Goal: Task Accomplishment & Management: Complete application form

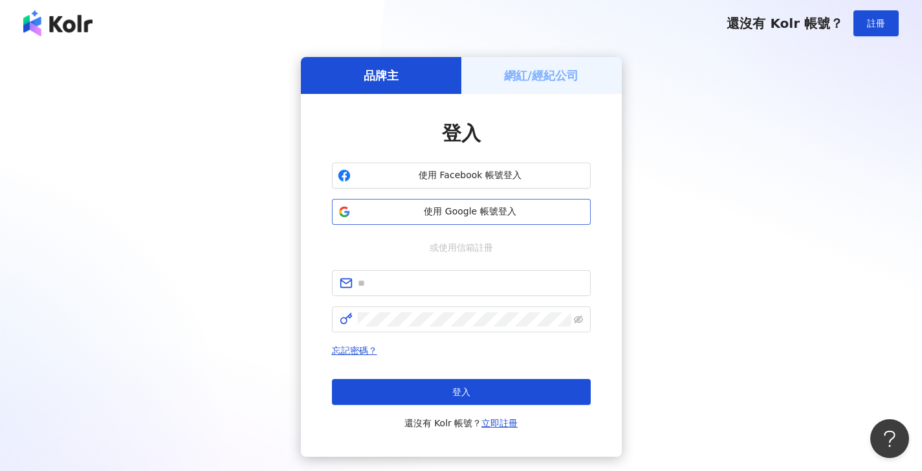
click at [478, 205] on span "使用 Google 帳號登入" at bounding box center [470, 211] width 229 height 13
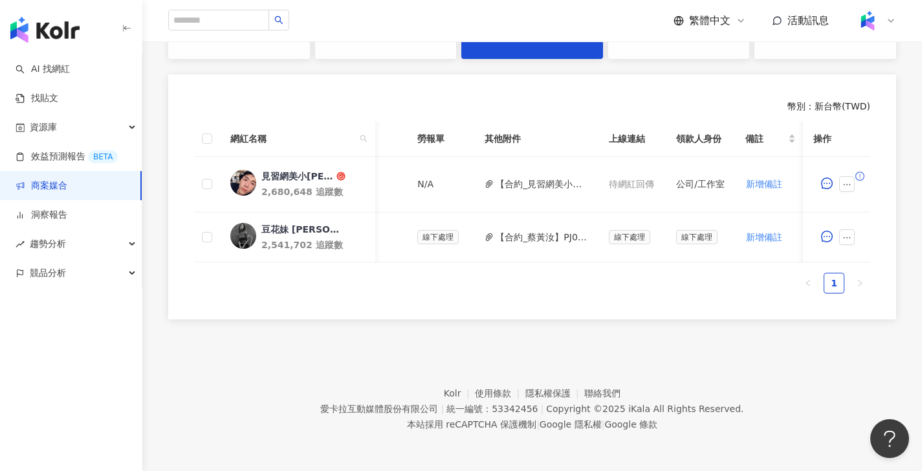
scroll to position [0, 450]
click at [550, 230] on button "【合約_蔡黃汝】PJ0001455 HALEON_舒酸定_專業抗敏護齦強化琺瑯質牙膏_202507_08_KOL圖影.pdf" at bounding box center [542, 237] width 93 height 14
click at [851, 233] on icon "ellipsis" at bounding box center [847, 237] width 9 height 9
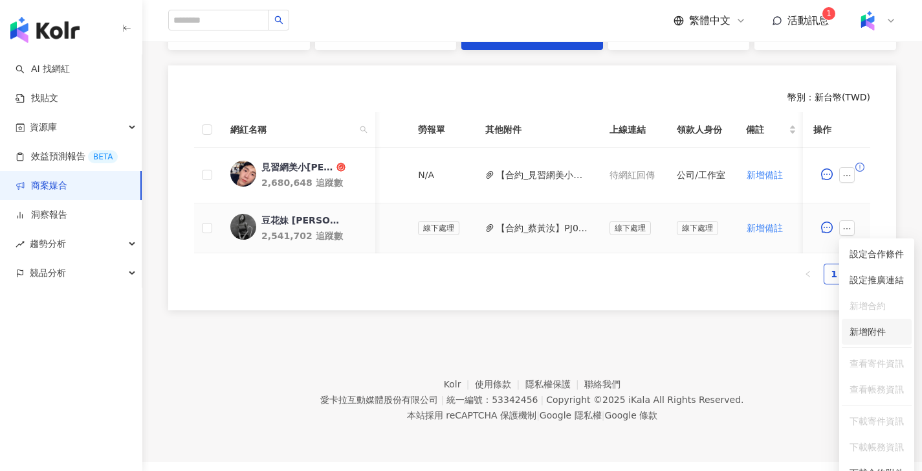
click at [882, 329] on span "新增附件" at bounding box center [868, 331] width 36 height 10
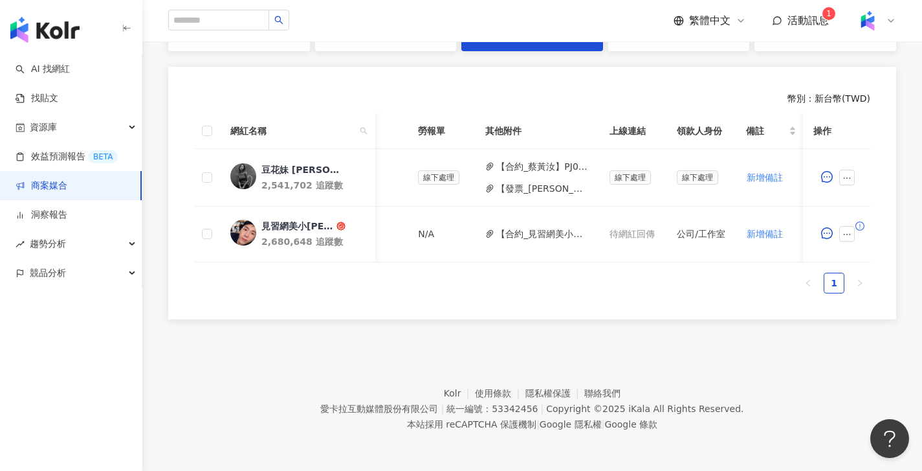
scroll to position [0, 581]
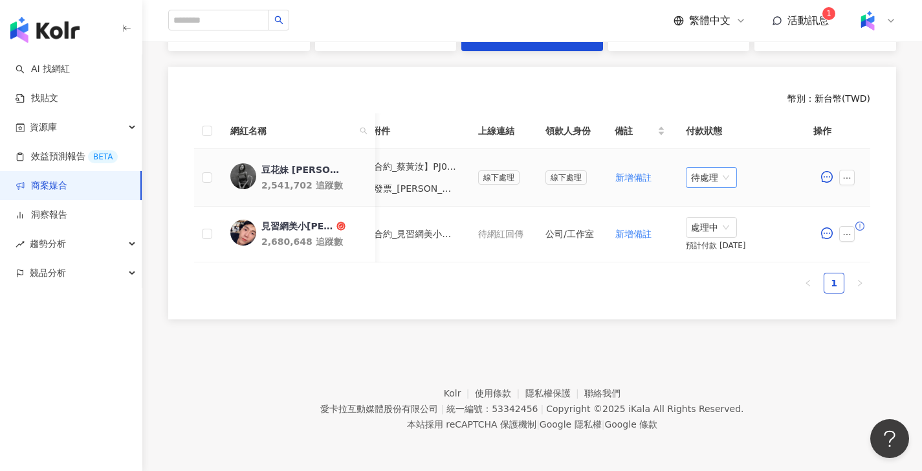
click at [726, 176] on span "待處理" at bounding box center [711, 177] width 41 height 19
click at [718, 223] on div "處理中" at bounding box center [713, 226] width 36 height 14
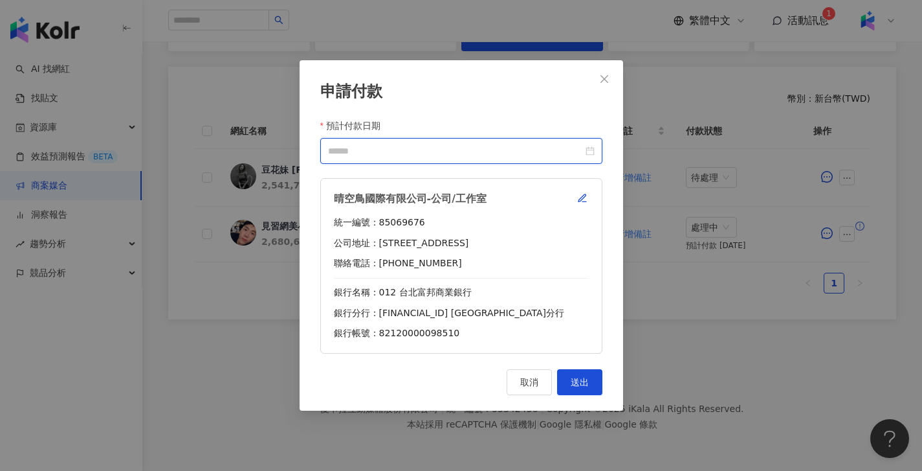
click at [508, 146] on input "預計付款日期" at bounding box center [455, 151] width 255 height 14
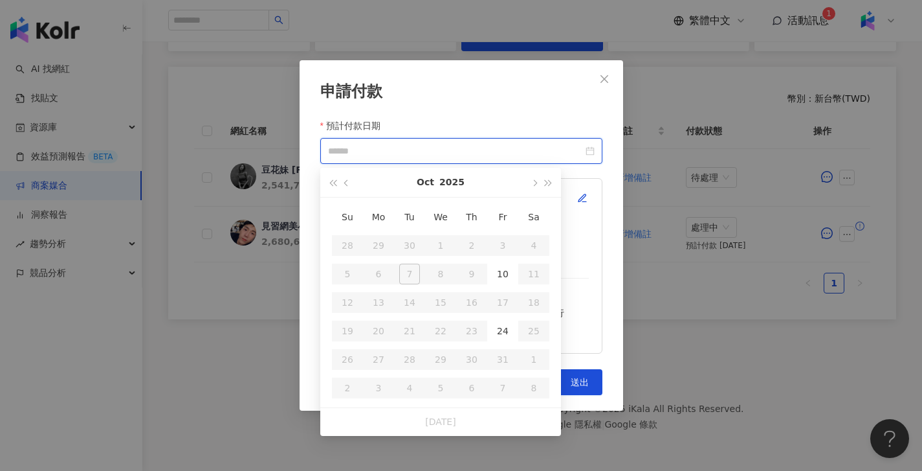
type input "**********"
click at [508, 329] on div "24" at bounding box center [503, 330] width 21 height 21
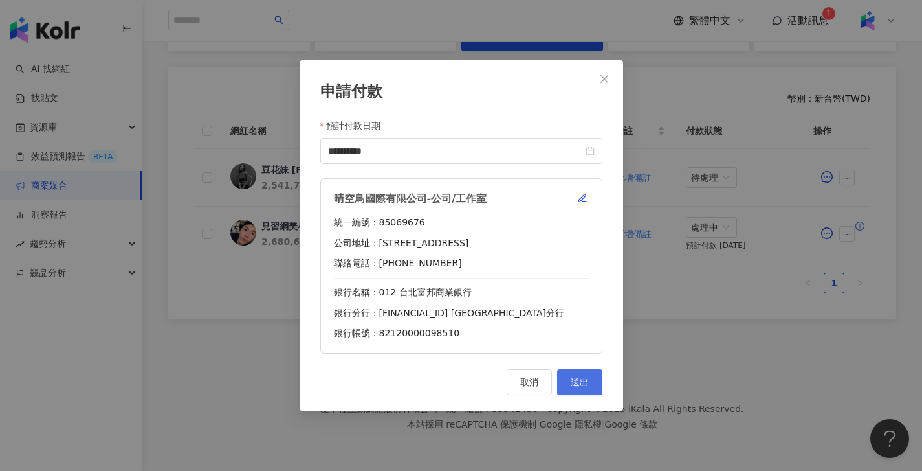
click at [590, 382] on button "送出" at bounding box center [579, 382] width 45 height 26
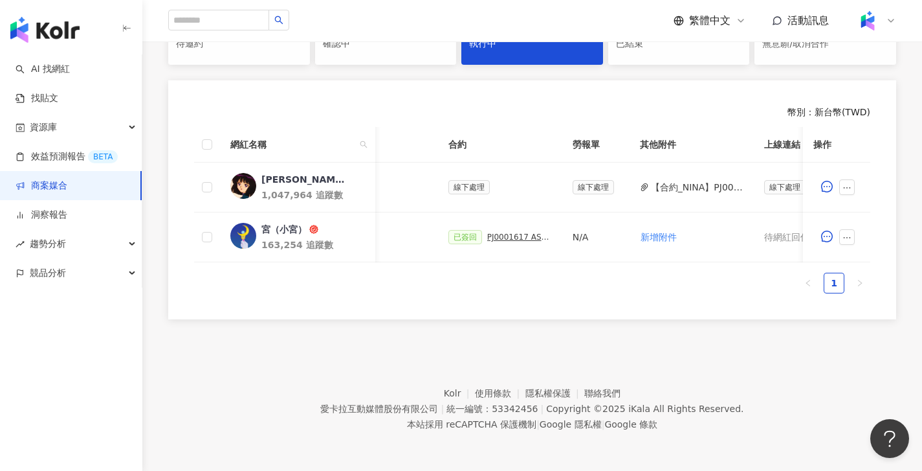
scroll to position [0, 588]
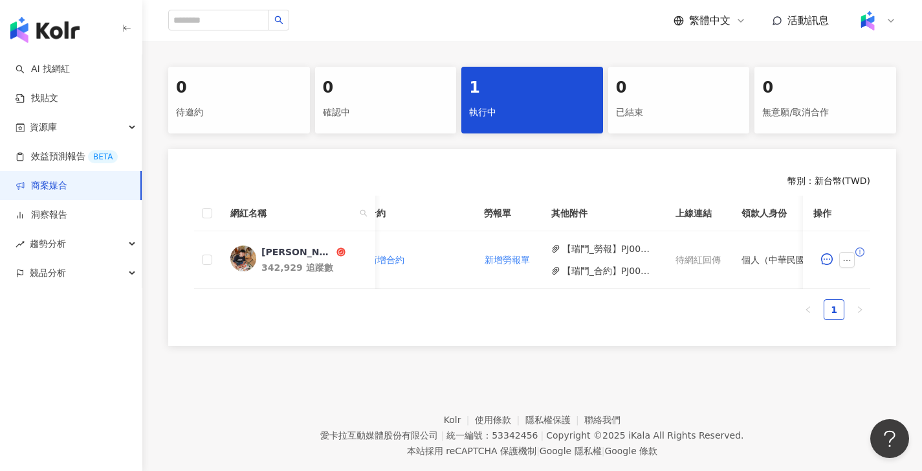
scroll to position [0, 481]
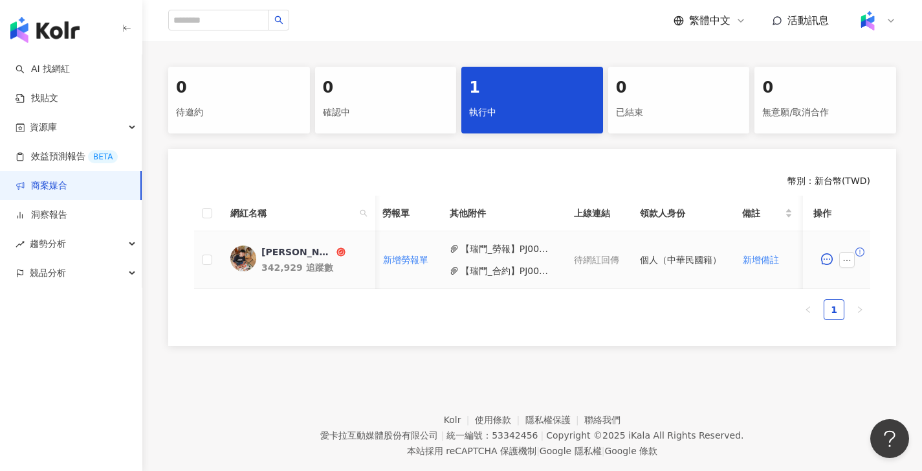
click at [498, 247] on button "【瑞門_勞報】PJ0001664 ASUS_Zenfone_2025Q3_KOL廣告主_回簽.pdf" at bounding box center [507, 248] width 93 height 14
click at [519, 276] on button "【瑞門_合約】PJ0001664 ASUS_Zenfone_2025Q3_KOL廣告主_活動確認單.pdf" at bounding box center [507, 270] width 93 height 14
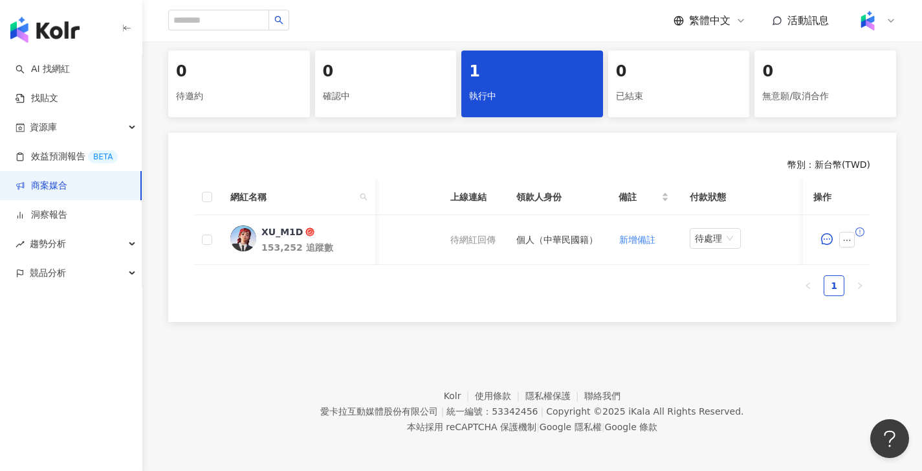
scroll to position [0, 603]
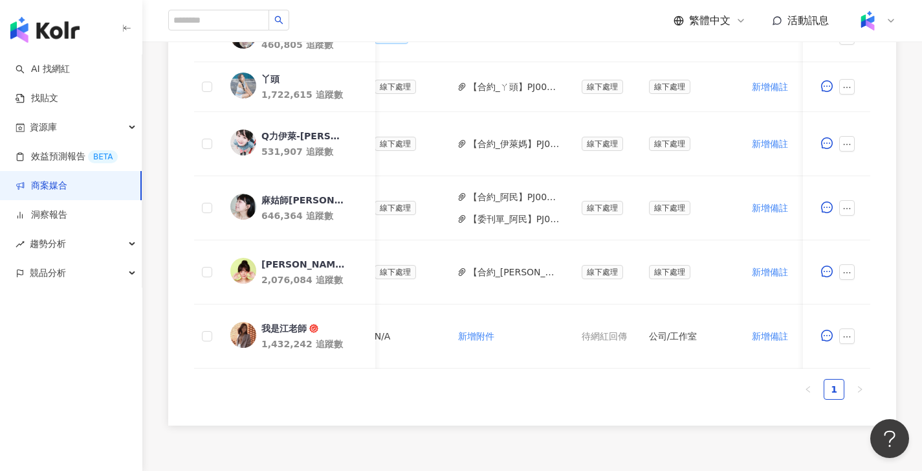
scroll to position [0, 503]
click at [495, 270] on button "【合約_吳心緹】PJ0001245_Loreal_ACD_SKC_Y25_KOL_萊雅合作備忘錄.pdf" at bounding box center [515, 272] width 93 height 14
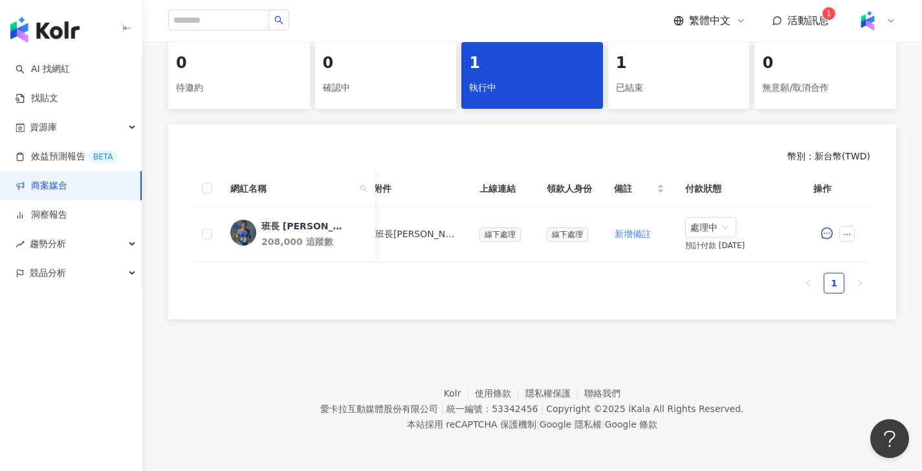
scroll to position [0, 454]
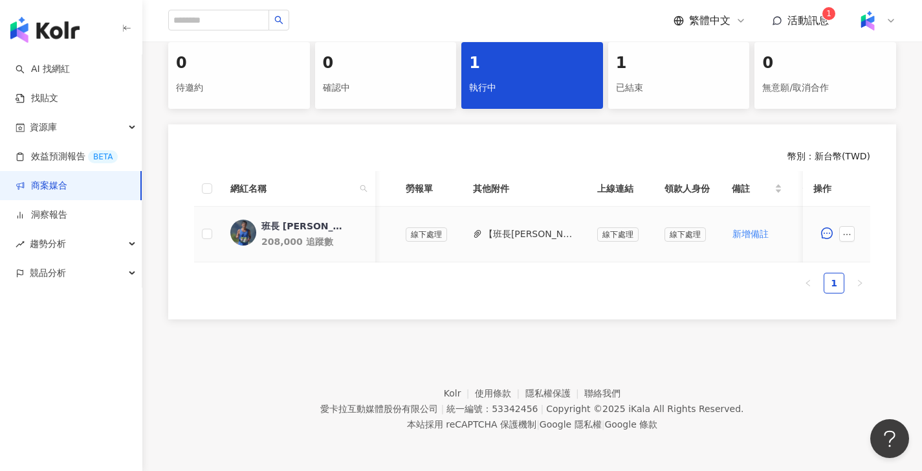
click at [552, 227] on button "【班長[PERSON_NAME]_雙方用印】PJ0001620_GroupM_[PERSON_NAME]優蛋白EX營養配方_202509_10_KOL影音_活…" at bounding box center [530, 234] width 93 height 14
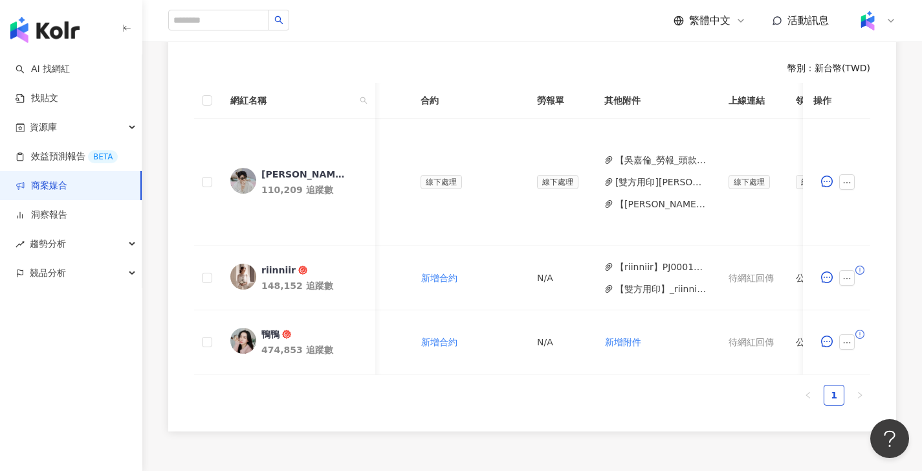
scroll to position [0, 282]
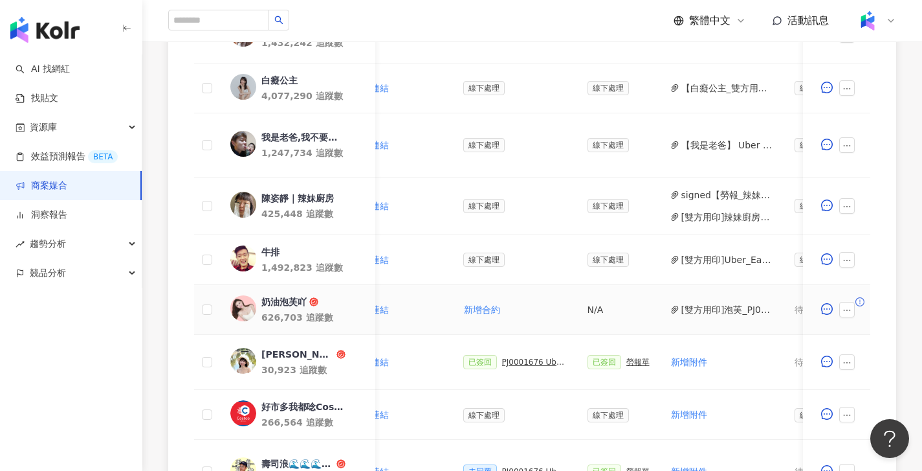
scroll to position [0, 465]
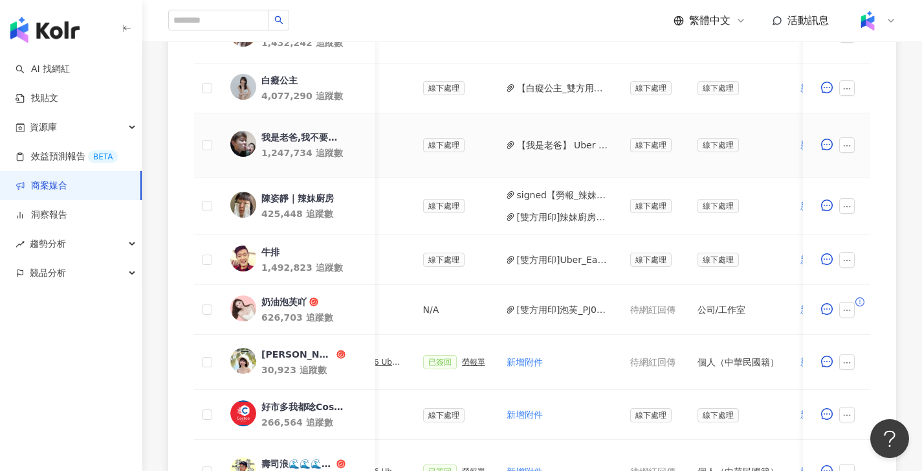
click at [562, 148] on button "【我是老爸】 Uber Eats_Costco_202509_KOL_Buzz_委刊單.pdf" at bounding box center [563, 145] width 93 height 14
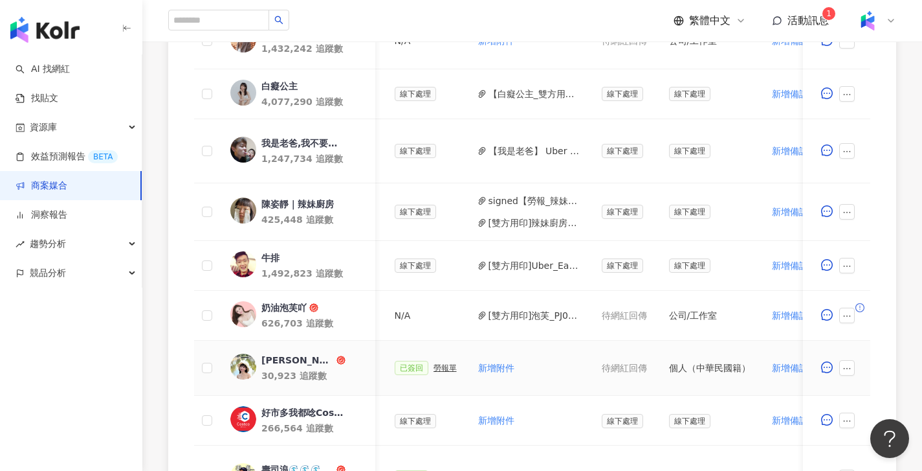
scroll to position [467, 0]
click at [543, 218] on button "[雙方用印]辣妹廚房_PJ0001676_Uber_Eats_Costco_202509_KOL_Buzz_活動確認單.pdf" at bounding box center [535, 223] width 93 height 14
click at [537, 200] on button "signed【勞報_辣妹廚房】PJ0001676 Uber Eats_Costco_202509_KOL_Buzz.pdf" at bounding box center [535, 201] width 93 height 14
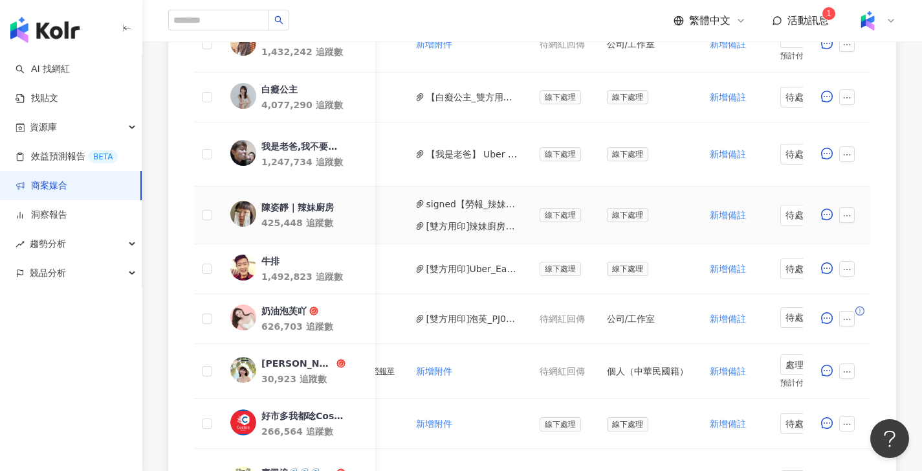
scroll to position [0, 652]
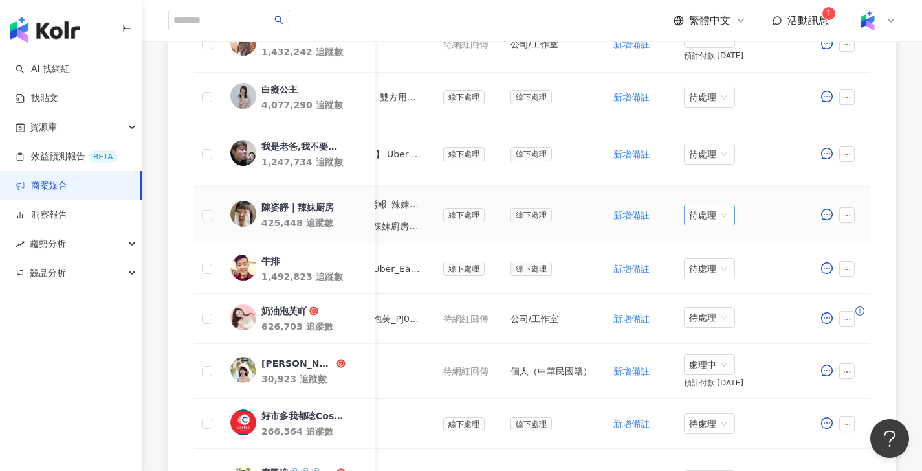
click at [711, 214] on span "待處理" at bounding box center [709, 214] width 41 height 19
click at [720, 263] on div "處理中" at bounding box center [713, 263] width 36 height 14
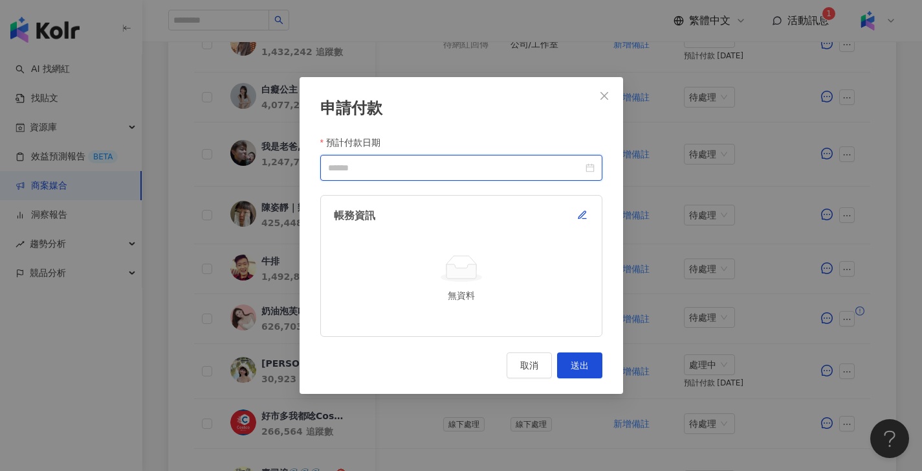
click at [507, 170] on input "預計付款日期" at bounding box center [455, 168] width 255 height 14
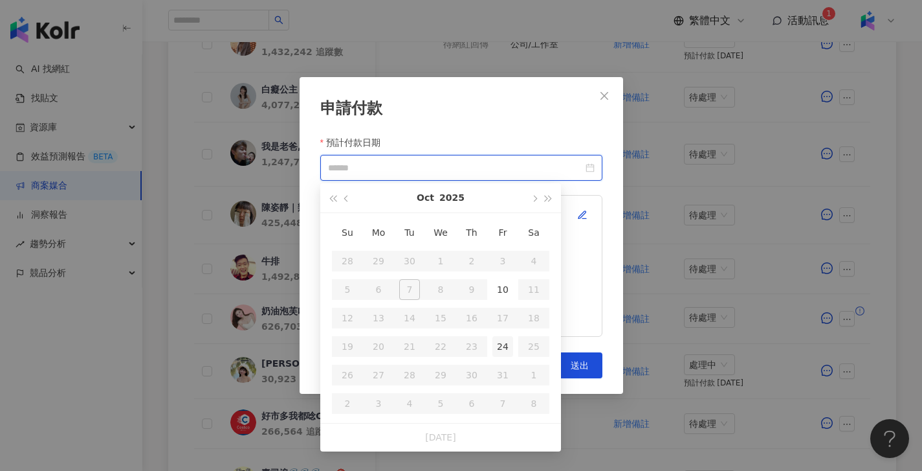
type input "**********"
click at [511, 339] on div "24" at bounding box center [503, 346] width 21 height 21
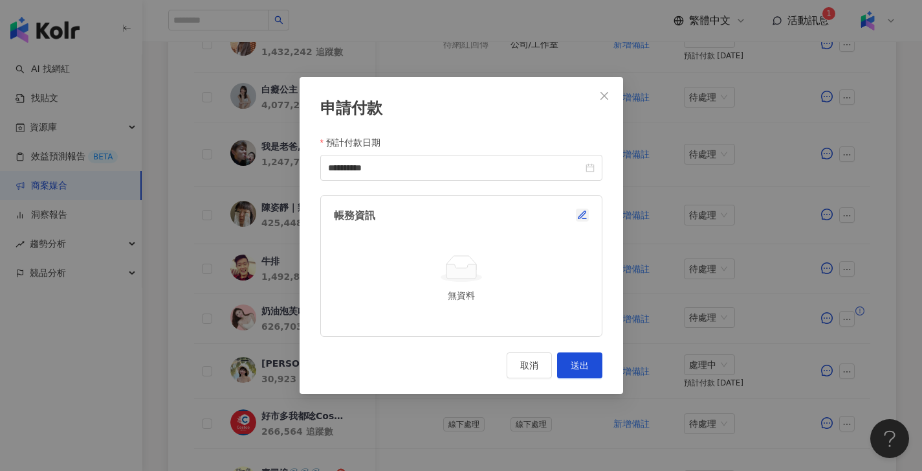
click at [584, 211] on icon "button" at bounding box center [582, 214] width 7 height 7
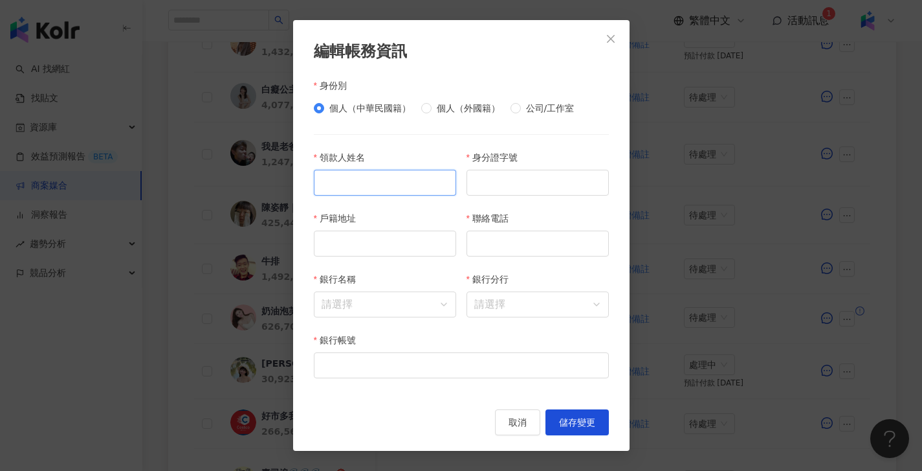
click at [396, 182] on input "領款人姓名" at bounding box center [385, 183] width 142 height 26
paste input "***"
type input "***"
click at [529, 181] on input "身分證字號" at bounding box center [538, 183] width 142 height 26
click at [490, 245] on input "聯絡電話" at bounding box center [538, 243] width 142 height 26
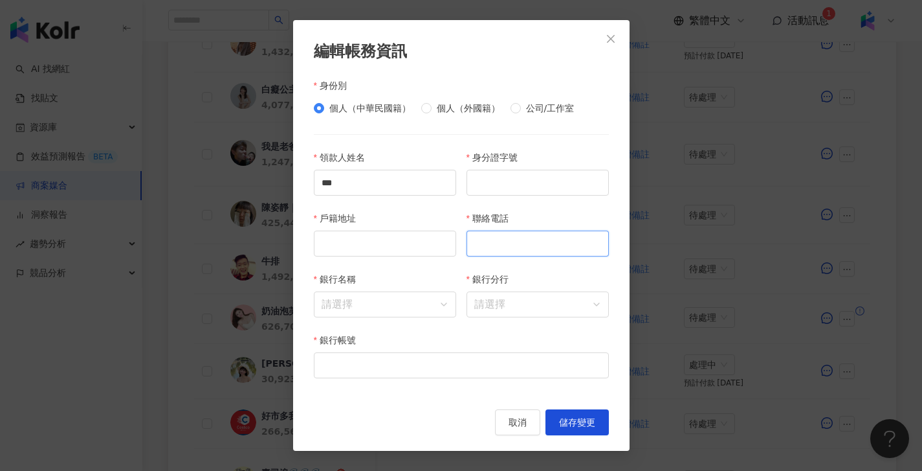
paste input "**********"
type input "**********"
click at [549, 185] on input "身分證字號" at bounding box center [538, 183] width 142 height 26
paste input "**********"
type input "**********"
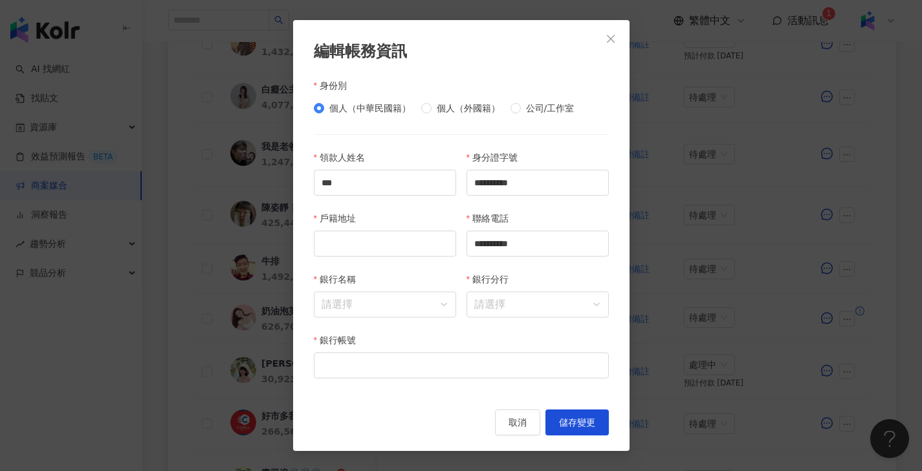
click at [388, 228] on div "戶籍地址" at bounding box center [385, 220] width 142 height 19
click at [389, 244] on input "戶籍地址" at bounding box center [385, 243] width 142 height 26
paste input "**********"
type input "**********"
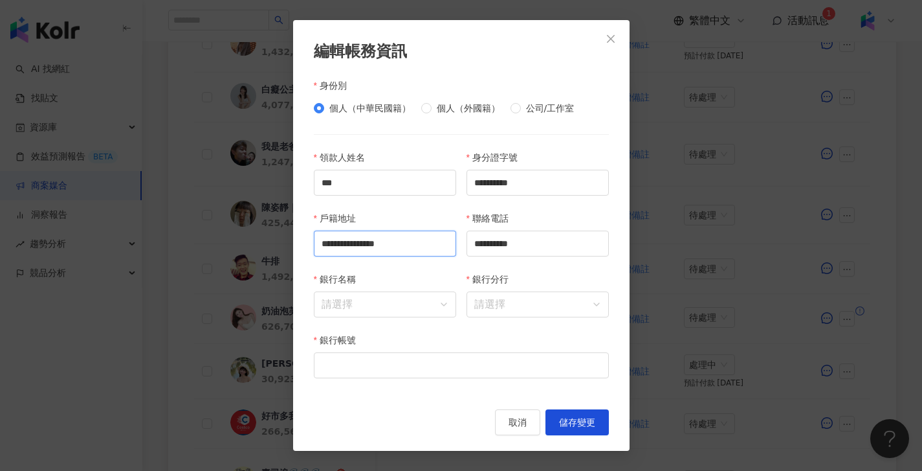
scroll to position [0, 0]
click at [416, 300] on input "銀行名稱" at bounding box center [385, 304] width 127 height 25
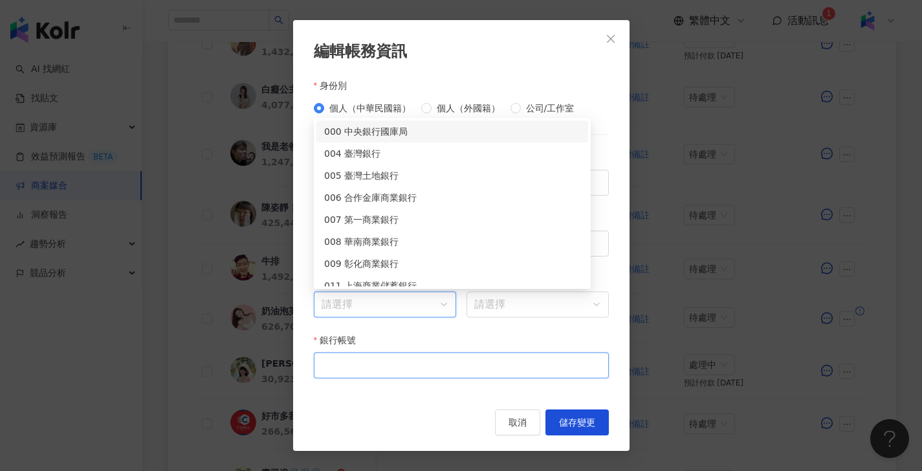
click at [377, 366] on input "銀行帳號" at bounding box center [461, 365] width 295 height 26
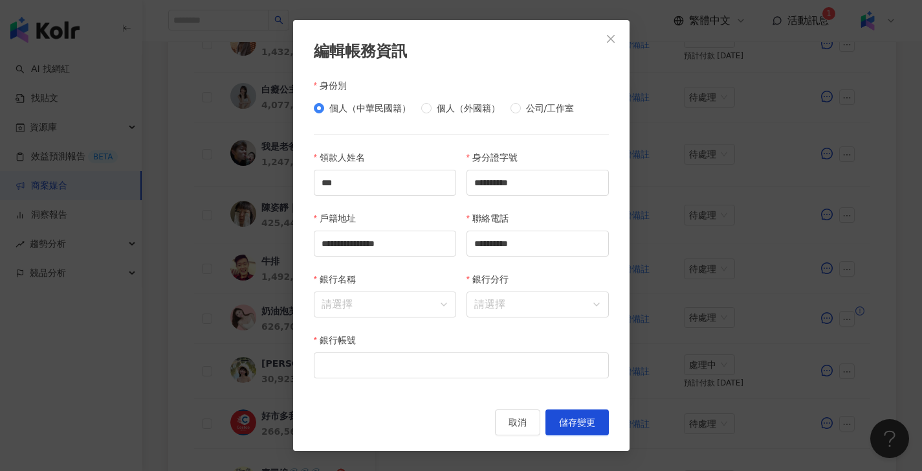
click at [559, 260] on div "**********" at bounding box center [537, 241] width 153 height 61
click at [425, 372] on input "銀行帳號" at bounding box center [461, 365] width 295 height 26
paste input "**********"
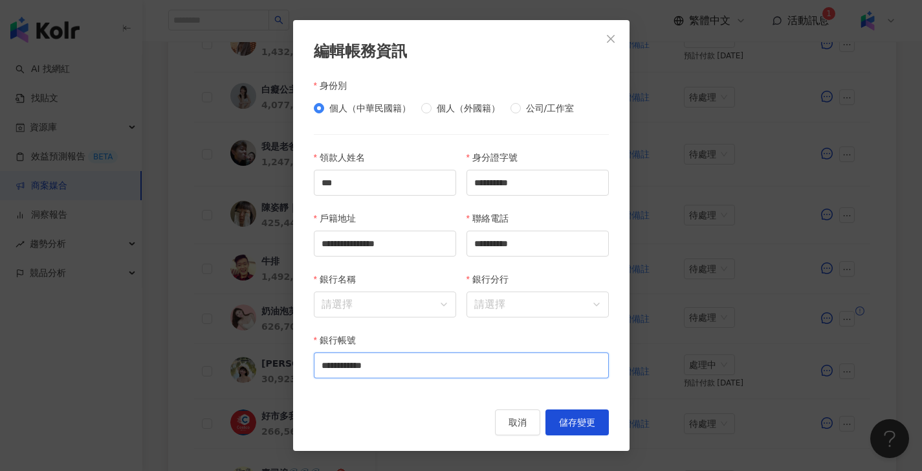
type input "**********"
click at [364, 312] on input "銀行名稱" at bounding box center [385, 304] width 127 height 25
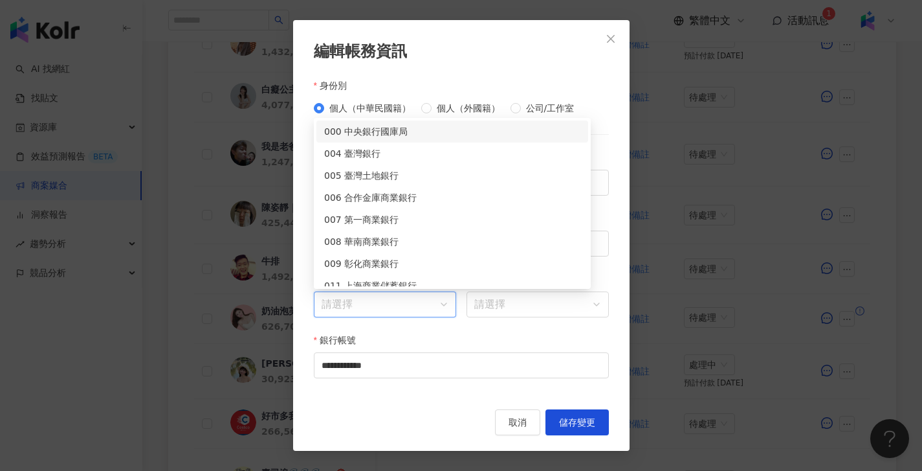
paste input "********"
type input "********"
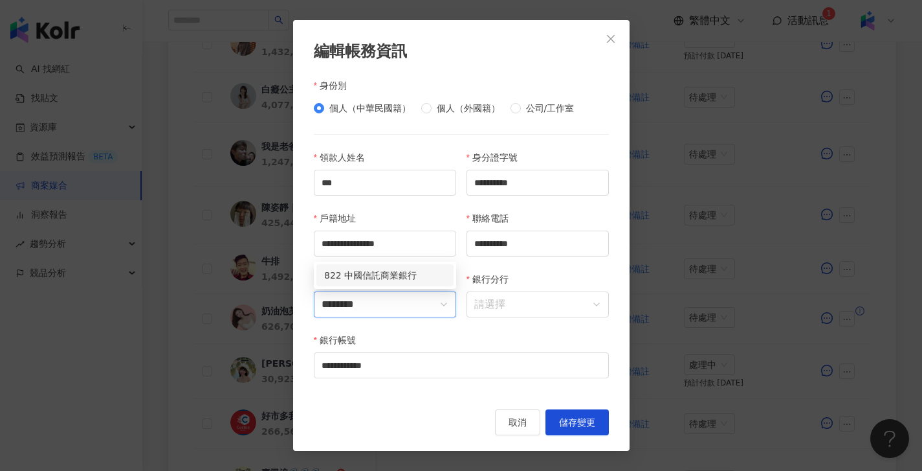
click at [412, 283] on div "822 中國信託商業銀行" at bounding box center [385, 275] width 137 height 22
click at [553, 295] on input "銀行分行" at bounding box center [537, 304] width 127 height 25
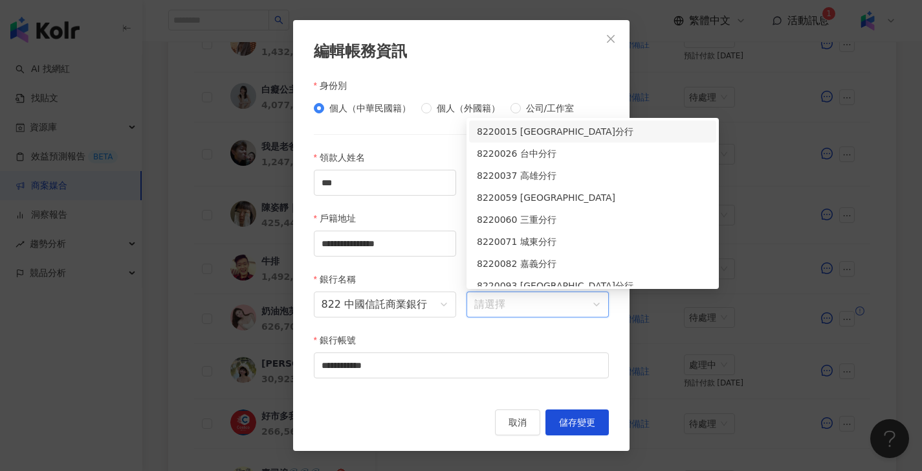
paste input "****"
type input "****"
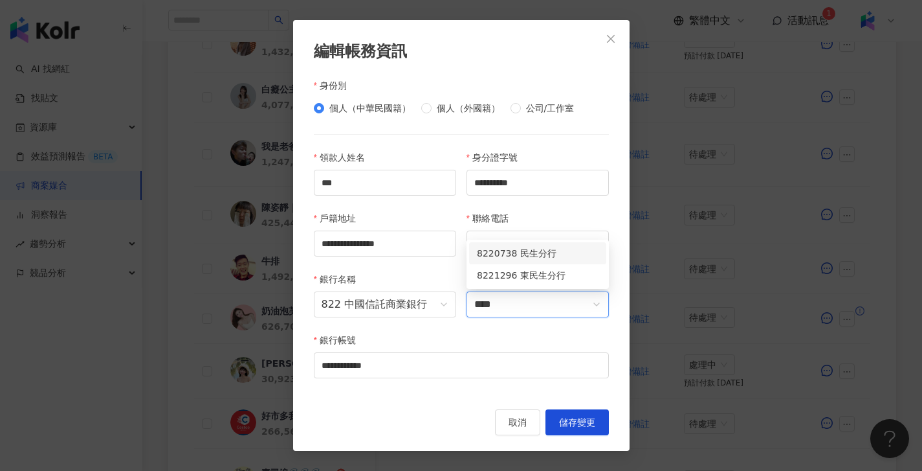
click at [540, 253] on div "8220738 民生分行" at bounding box center [538, 253] width 122 height 14
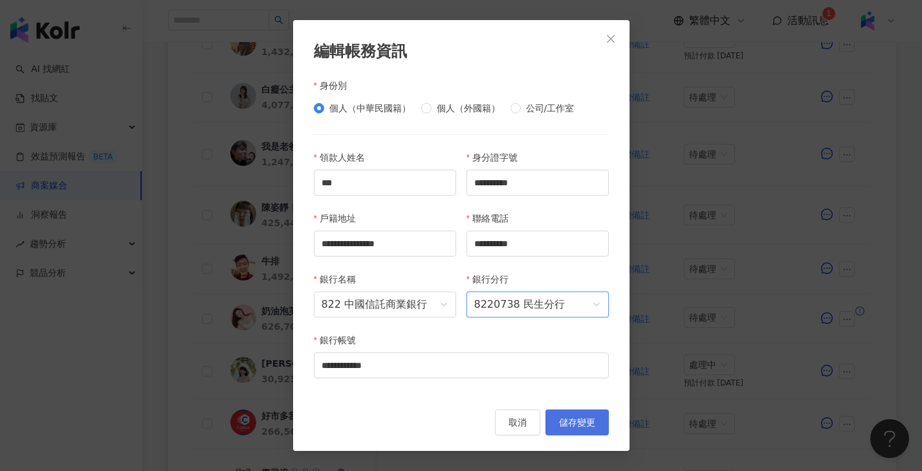
click at [592, 416] on button "儲存變更" at bounding box center [577, 422] width 63 height 26
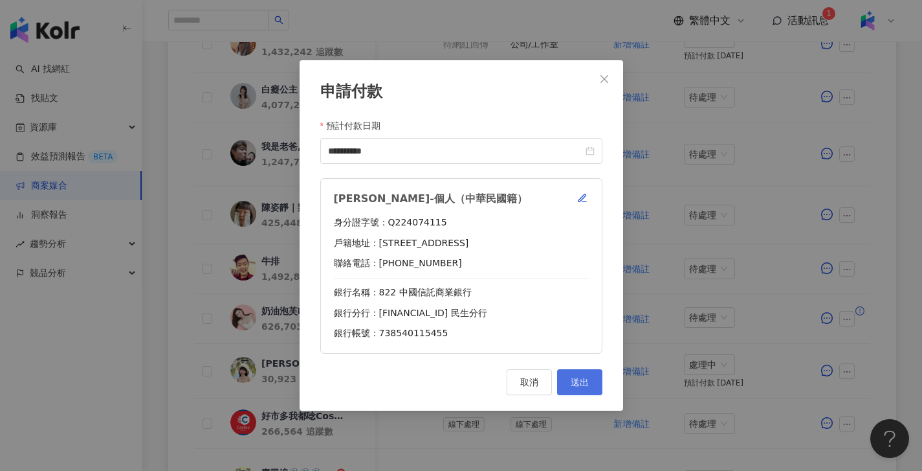
click at [594, 386] on button "送出" at bounding box center [579, 382] width 45 height 26
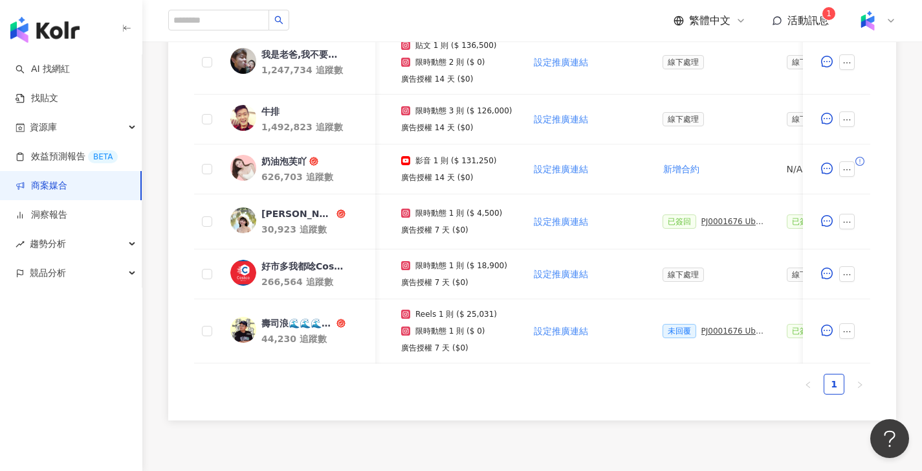
scroll to position [0, 652]
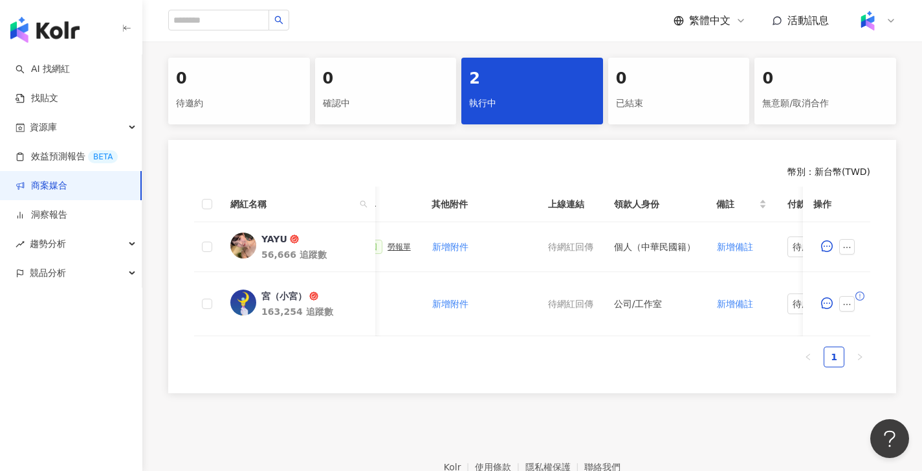
scroll to position [0, 377]
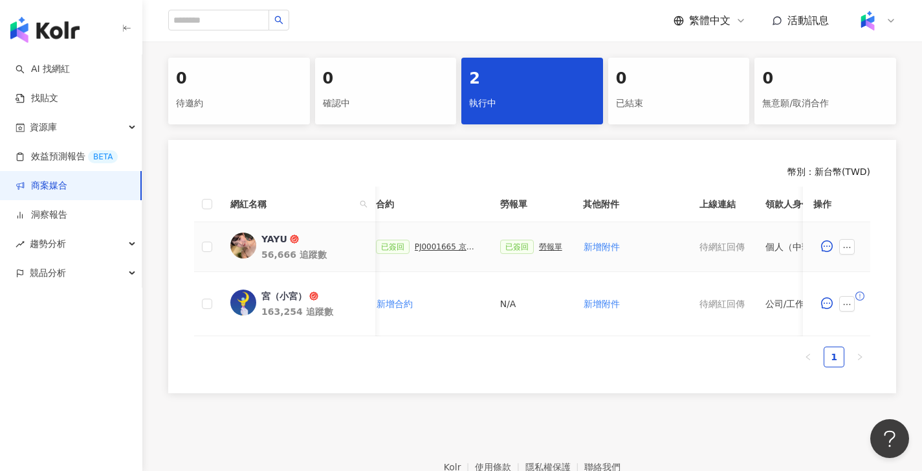
click at [548, 248] on div "勞報單" at bounding box center [550, 246] width 23 height 9
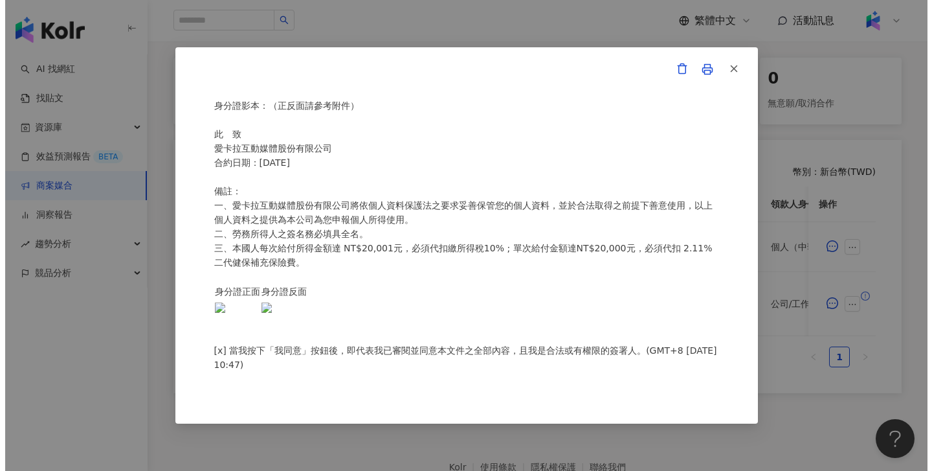
scroll to position [296, 0]
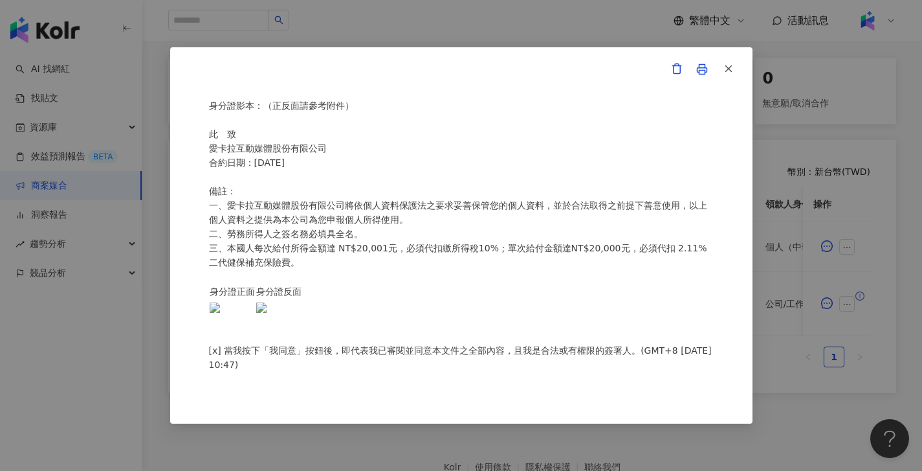
click at [805, 320] on div "愛卡拉互動媒體股份有限公司 勞務所得簽收單 本人 張雅郁 茲領到 愛卡拉互動媒體股份有限公司 京圜_蒂巴蕾_202509_12_KOL 款項 ， 總計新台幣 …" at bounding box center [461, 235] width 922 height 471
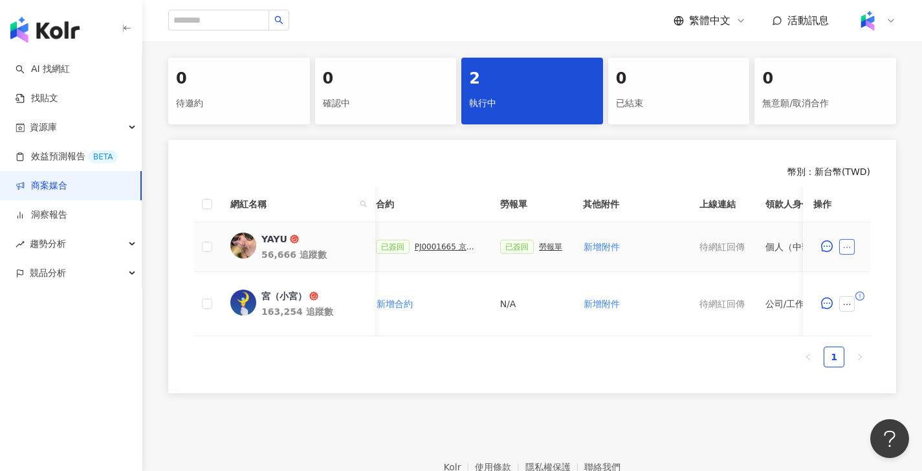
click at [852, 247] on button "button" at bounding box center [847, 247] width 16 height 16
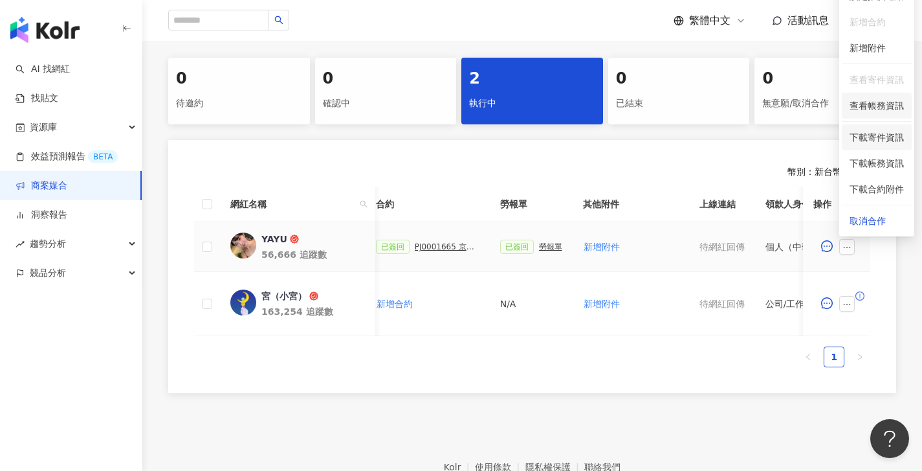
click at [873, 108] on span "查看帳務資訊" at bounding box center [877, 105] width 54 height 14
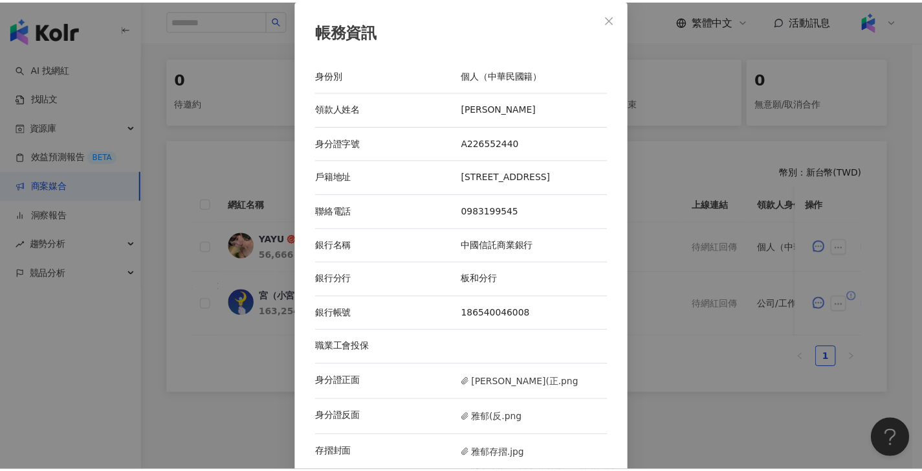
scroll to position [16, 0]
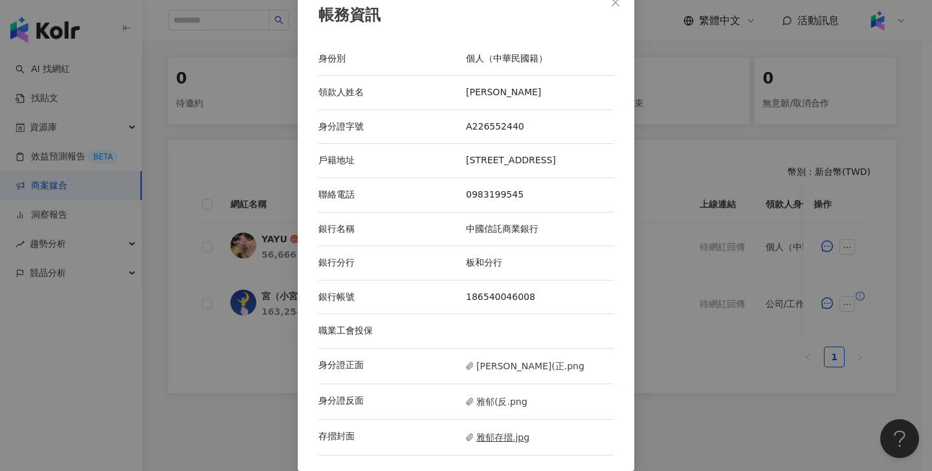
click at [503, 439] on span "雅郁存摺.jpg" at bounding box center [497, 437] width 63 height 14
click at [673, 327] on div "帳務資訊 身份別 個人（中華民國籍） 領款人姓名 張雅郁 身分證字號 A226552440 戶籍地址 桃園市桃園區正光一街113號2樓 聯絡電話 098319…" at bounding box center [466, 235] width 932 height 471
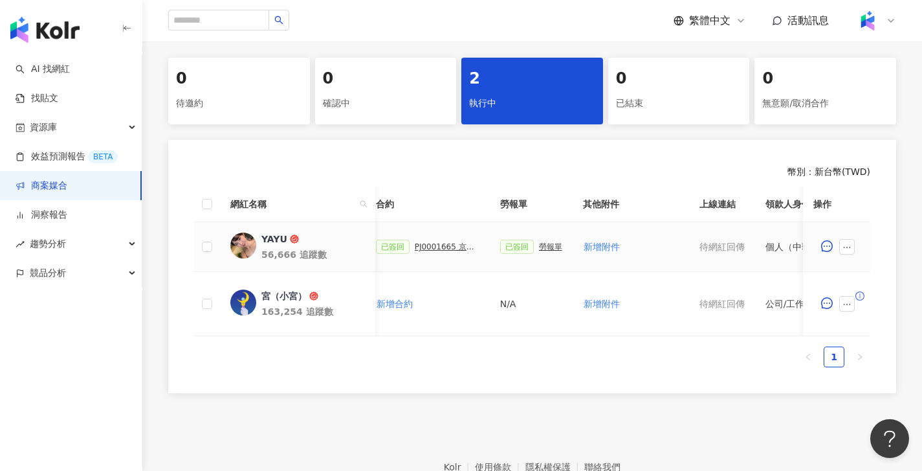
click at [547, 251] on div "已簽回 勞報單" at bounding box center [531, 246] width 62 height 14
click at [544, 249] on div "勞報單" at bounding box center [550, 246] width 23 height 9
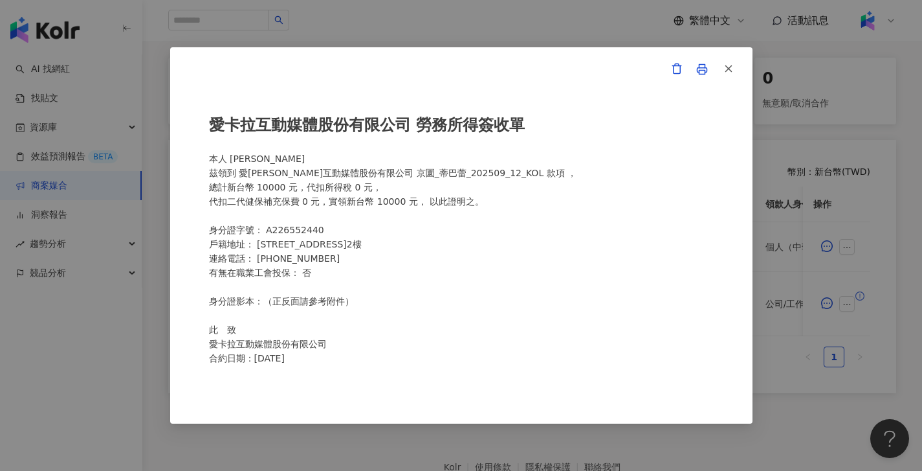
drag, startPoint x: 555, startPoint y: 439, endPoint x: 583, endPoint y: 383, distance: 63.1
click at [555, 439] on div "愛卡拉互動媒體股份有限公司 勞務所得簽收單 本人 張雅郁 茲領到 愛卡拉互動媒體股份有限公司 京圜_蒂巴蕾_202509_12_KOL 款項 ， 總計新台幣 …" at bounding box center [461, 235] width 922 height 471
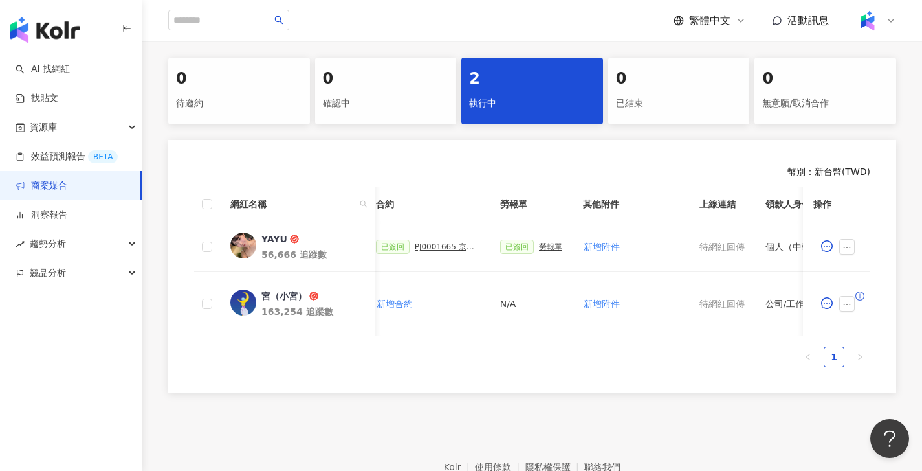
scroll to position [0, 629]
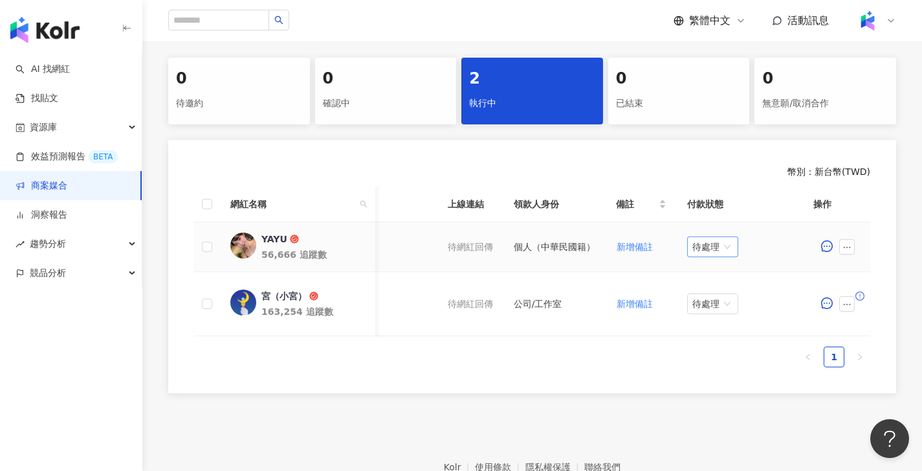
click at [726, 250] on span "待處理" at bounding box center [713, 246] width 41 height 19
click at [717, 300] on div "處理中" at bounding box center [713, 295] width 36 height 14
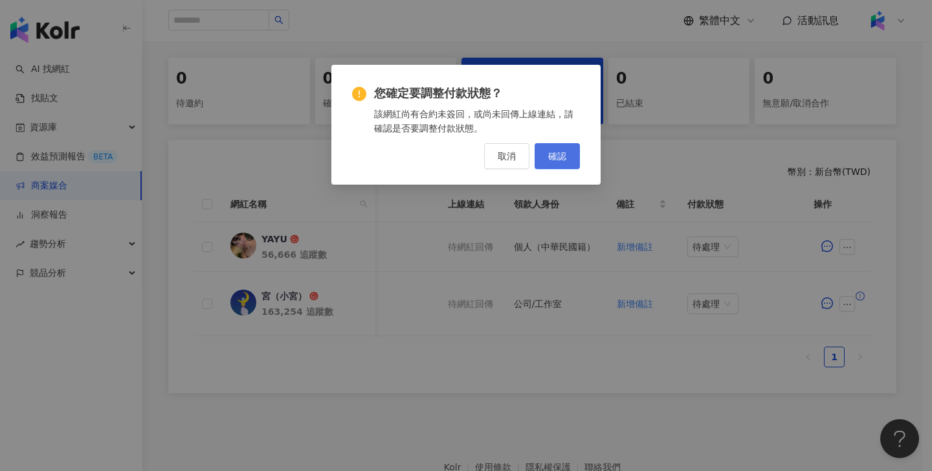
click at [560, 146] on button "確認" at bounding box center [557, 156] width 45 height 26
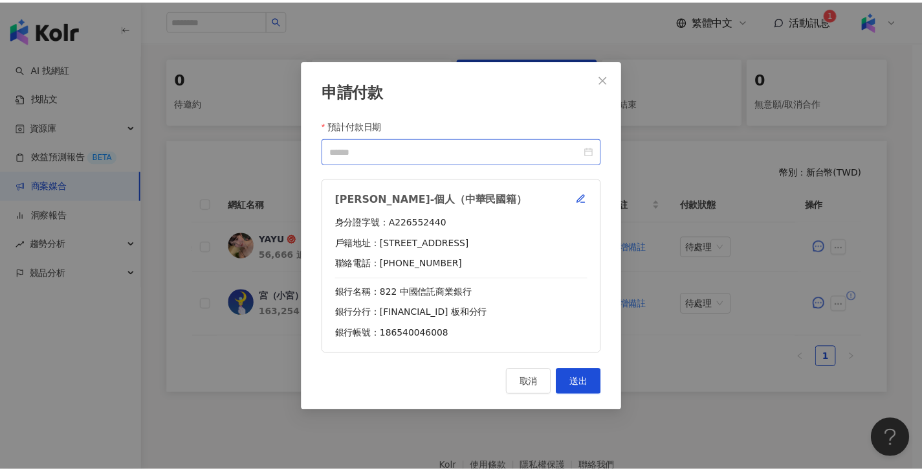
scroll to position [0, 619]
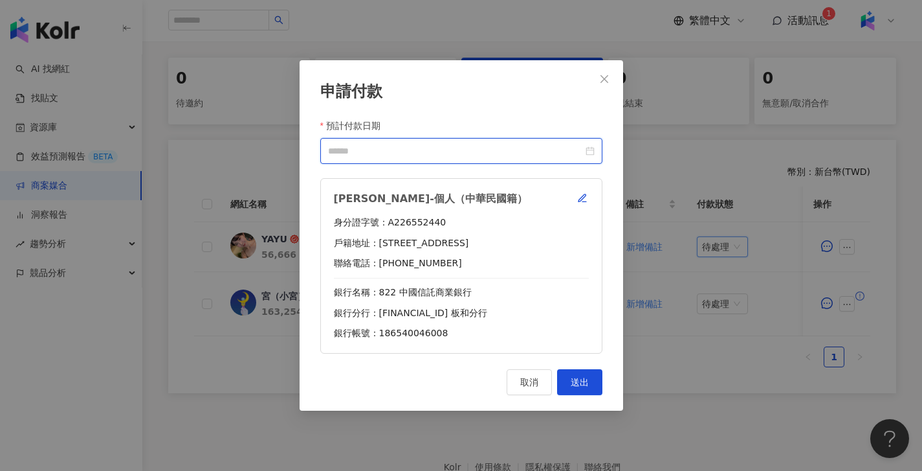
click at [459, 147] on input "預計付款日期" at bounding box center [455, 151] width 255 height 14
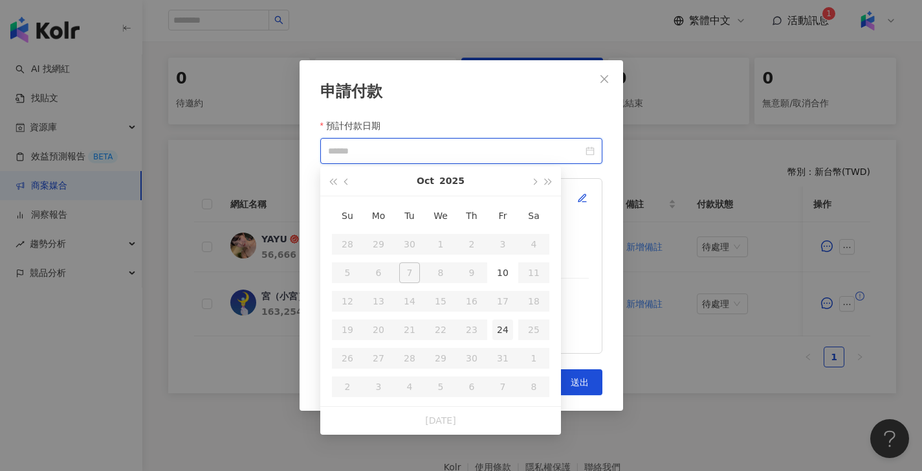
type input "**********"
click at [511, 333] on div "24" at bounding box center [503, 329] width 21 height 21
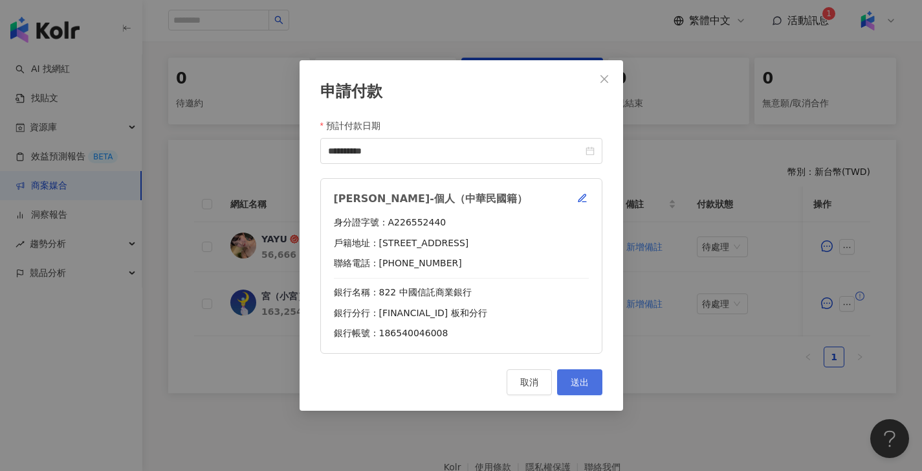
click at [583, 371] on button "送出" at bounding box center [579, 382] width 45 height 26
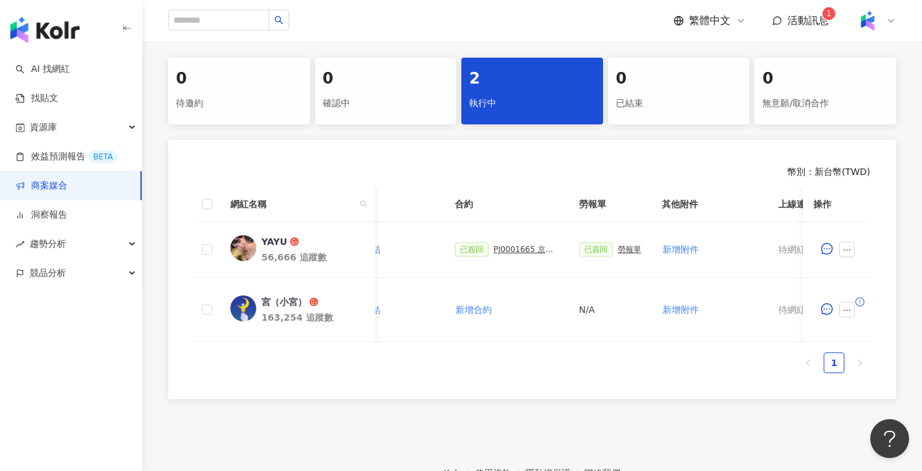
scroll to position [0, 278]
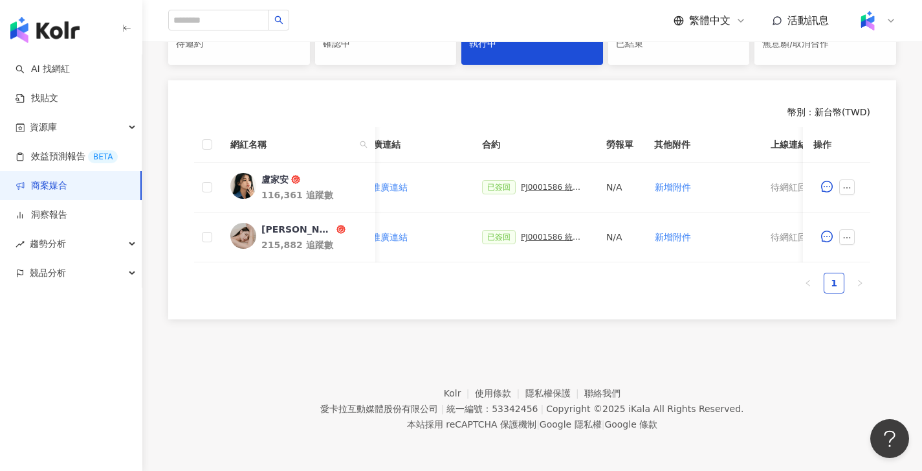
scroll to position [0, 568]
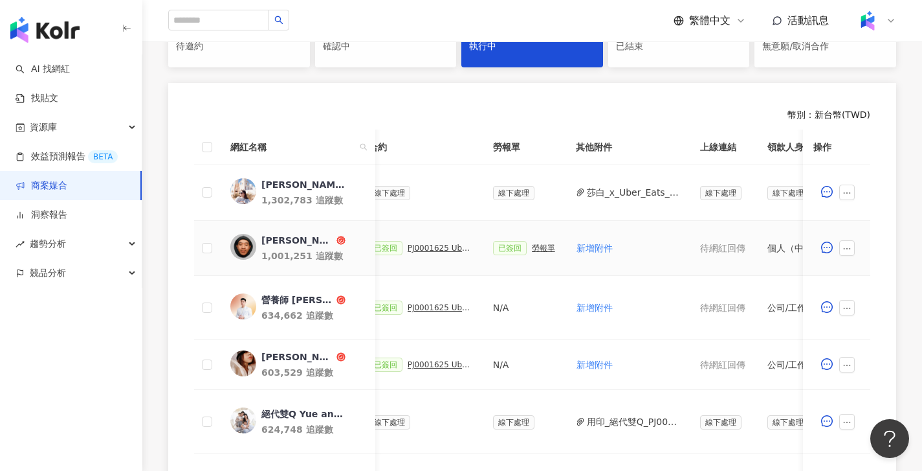
scroll to position [0, 388]
click at [615, 191] on button "莎白_x_Uber_Eats_Threads回文一則__1_ 2.pdf" at bounding box center [630, 192] width 93 height 14
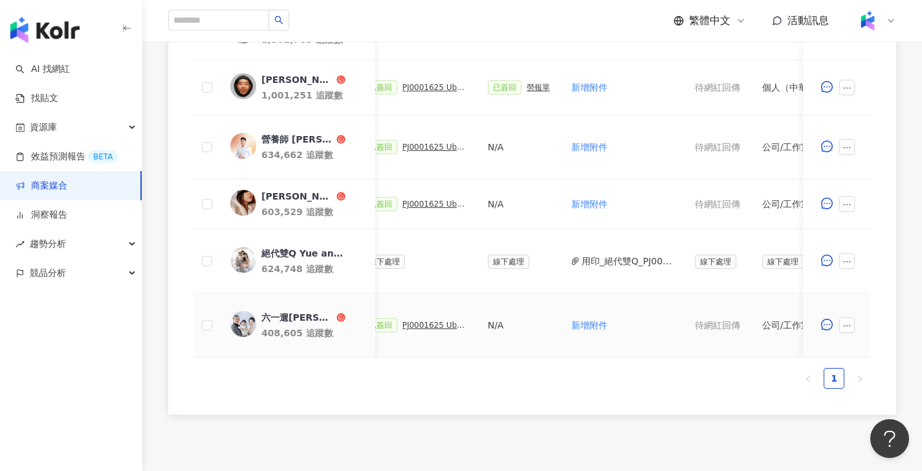
scroll to position [0, 401]
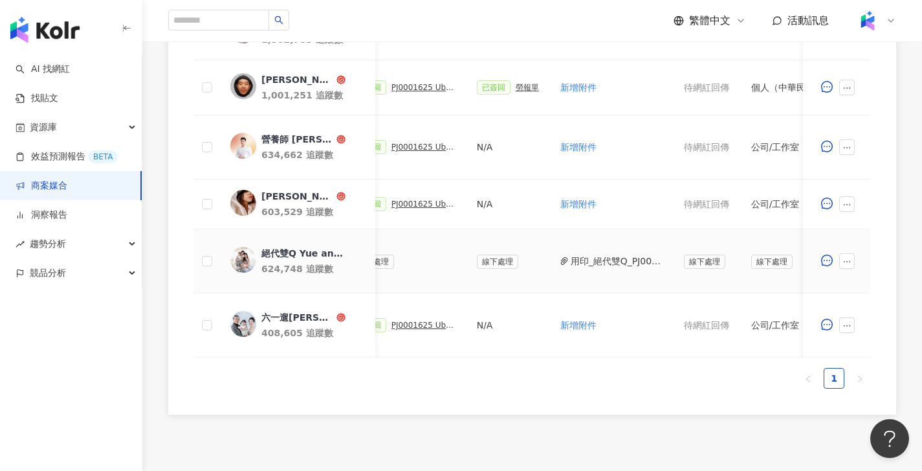
click at [622, 260] on button "用印_絕代雙Q_PJ0001625_Uber_Eats_生鮮雜貨Q3_KOL合作_活動確認單__QQF-250820絕代雙Q_x_iKala_Uber_Eat…" at bounding box center [617, 261] width 93 height 14
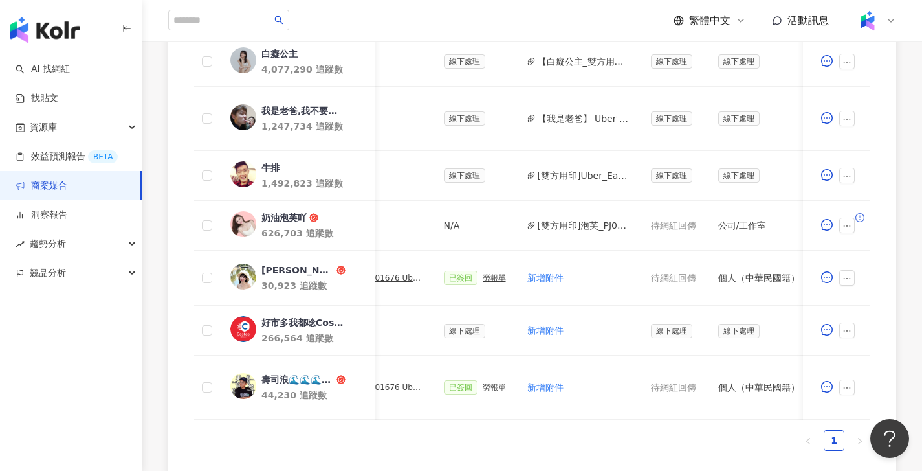
scroll to position [0, 432]
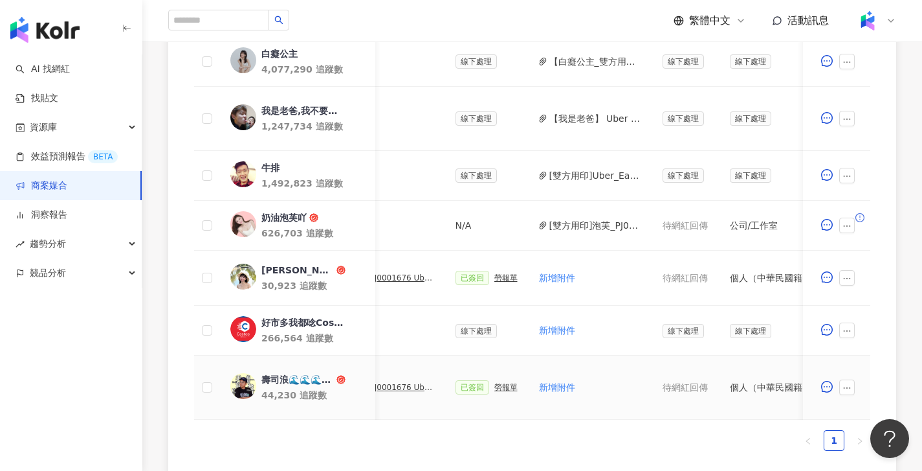
click at [501, 385] on div "勞報單" at bounding box center [506, 387] width 23 height 9
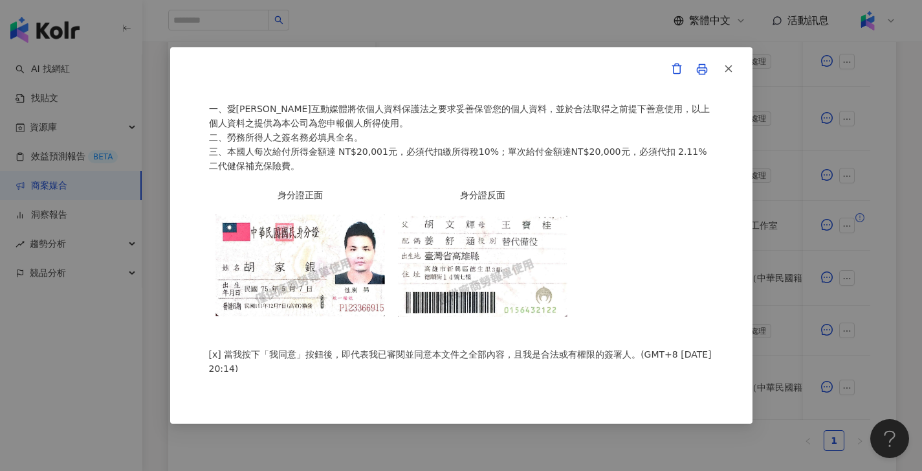
scroll to position [295, 0]
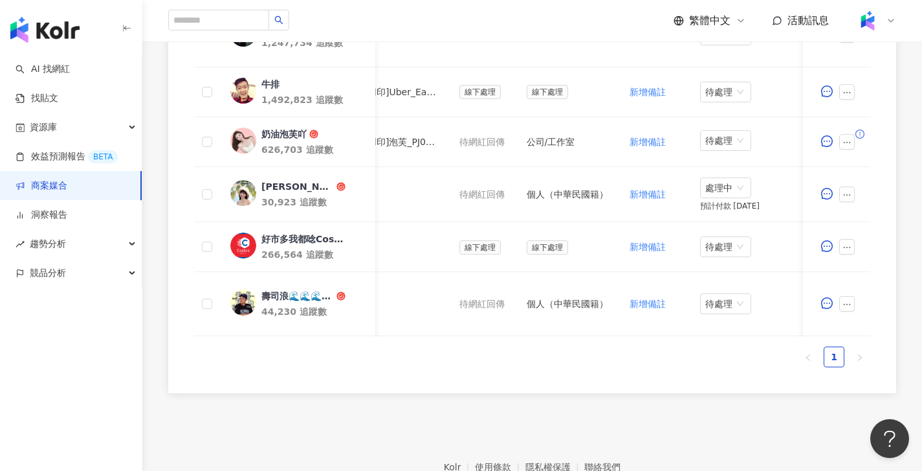
scroll to position [0, 652]
